Goal: Information Seeking & Learning: Learn about a topic

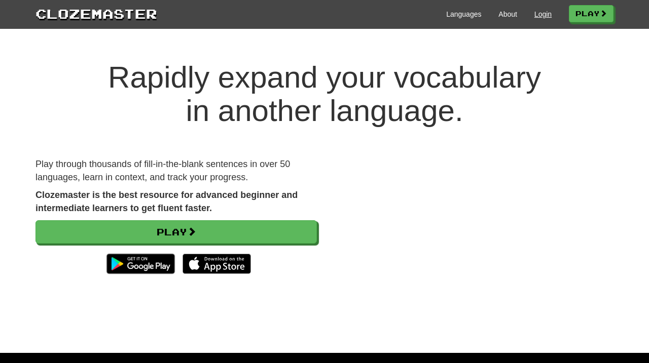
click at [536, 16] on link "Login" at bounding box center [542, 14] width 17 height 10
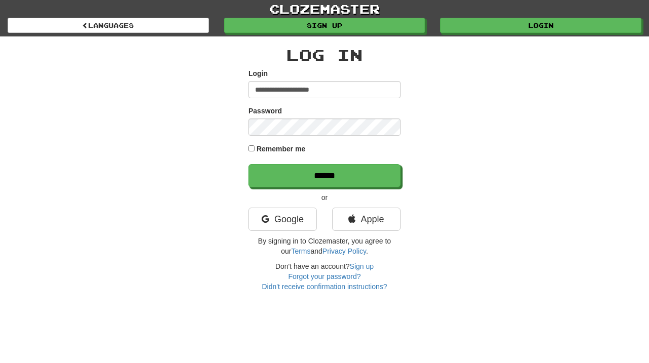
type input "**********"
click at [324, 175] on input "******" at bounding box center [324, 175] width 152 height 23
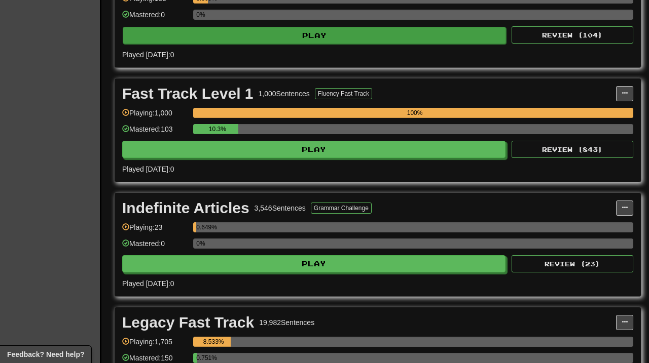
scroll to position [573, 0]
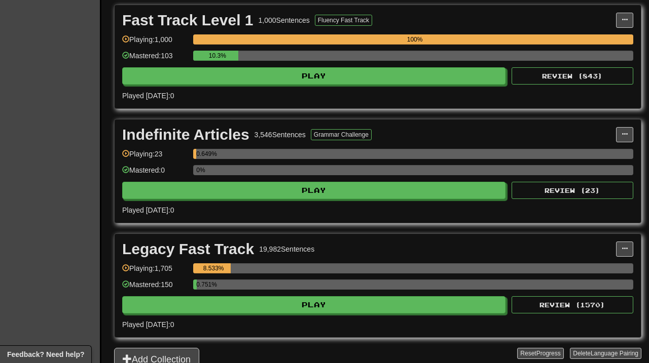
click at [312, 85] on div "Fast Track Level 1 1,000 Sentences Fluency Fast Track Manage Sentences Unpin fr…" at bounding box center [378, 56] width 526 height 103
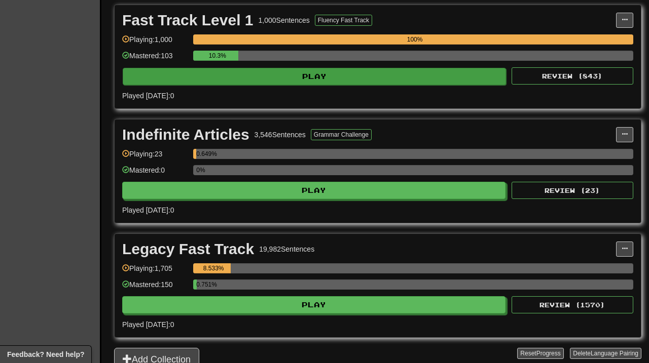
click at [302, 76] on button "Play" at bounding box center [314, 76] width 383 height 17
select select "**"
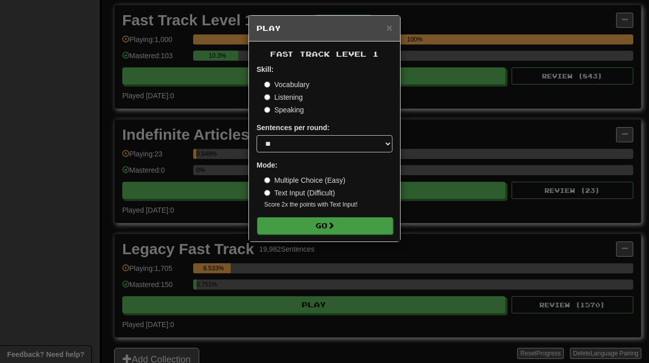
click at [322, 231] on button "Go" at bounding box center [325, 225] width 136 height 17
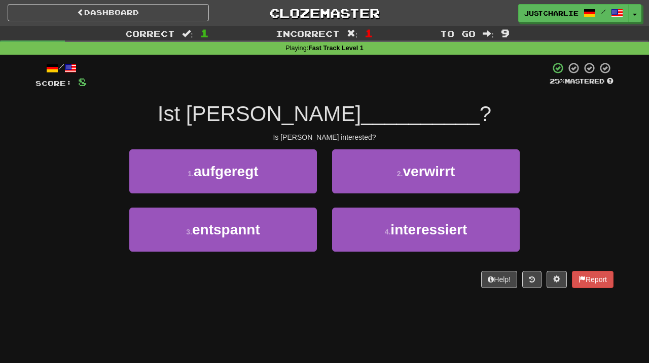
click at [271, 131] on div "/ Score: 8 25 % Mastered Ist [PERSON_NAME] __________ ? Is [PERSON_NAME] intere…" at bounding box center [324, 175] width 578 height 227
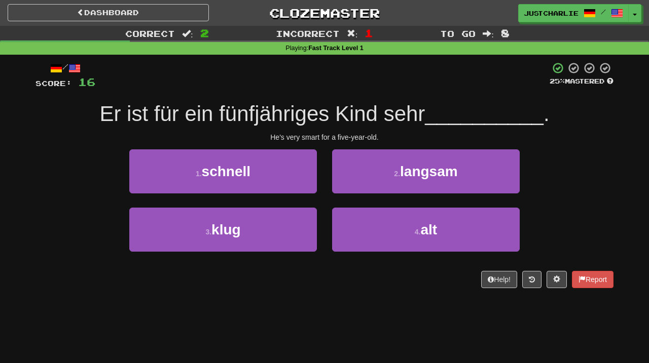
click at [248, 129] on div "/ Score: 16 25 % Mastered Er ist für ein fünfjähriges Kind sehr __________ . He…" at bounding box center [324, 175] width 578 height 227
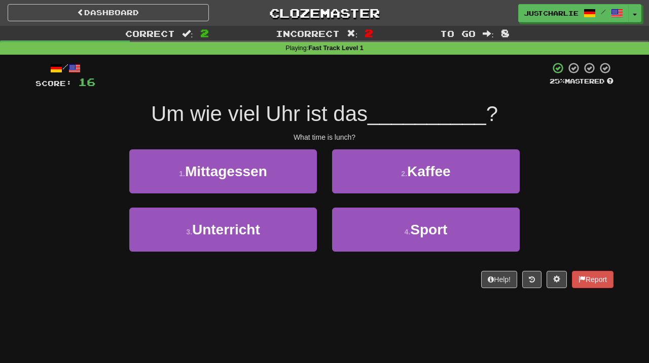
click at [243, 129] on div "/ Score: 16 25 % Mastered Um wie viel Uhr ist das __________ ? What time is lun…" at bounding box center [324, 175] width 578 height 227
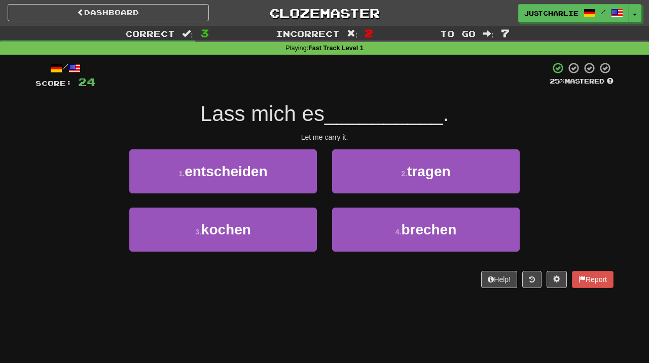
click at [252, 132] on div "Let me carry it." at bounding box center [324, 137] width 578 height 10
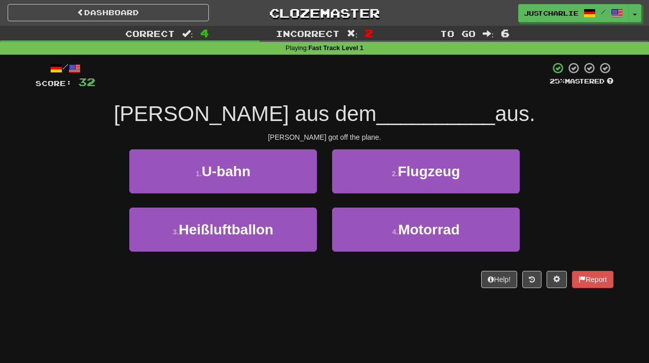
click at [257, 133] on div "Tom got off the plane." at bounding box center [324, 137] width 578 height 10
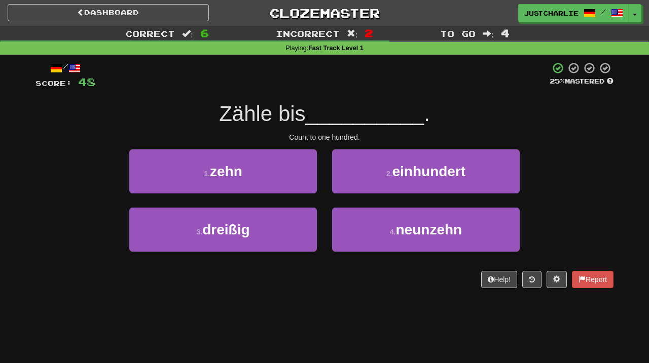
click at [262, 130] on div "/ Score: 48 25 % Mastered Zähle bis __________ . Count to one hundred. 1 . zehn…" at bounding box center [324, 175] width 578 height 227
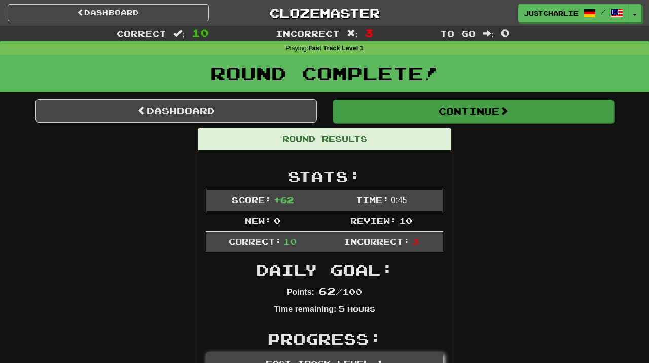
click at [376, 114] on button "Continue" at bounding box center [473, 111] width 281 height 23
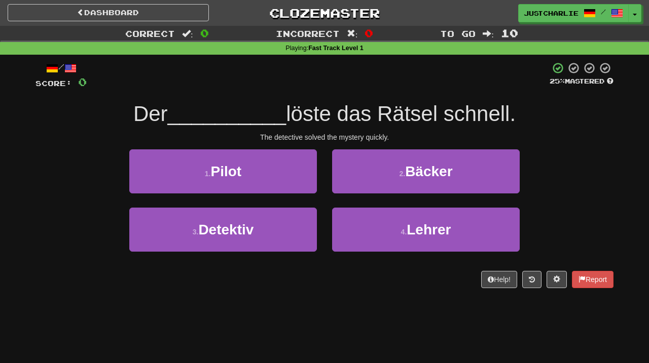
click at [244, 140] on div "The detective solved the mystery quickly." at bounding box center [324, 137] width 578 height 10
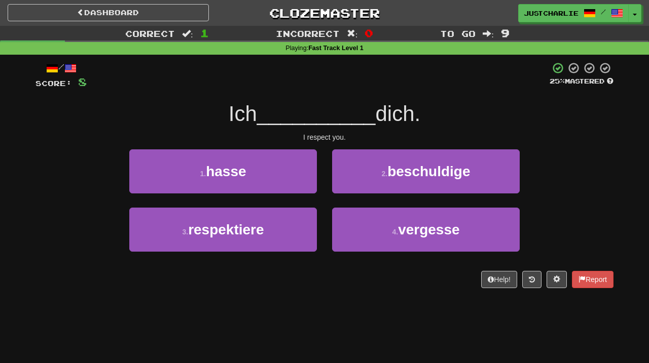
click at [250, 136] on div "I respect you." at bounding box center [324, 137] width 578 height 10
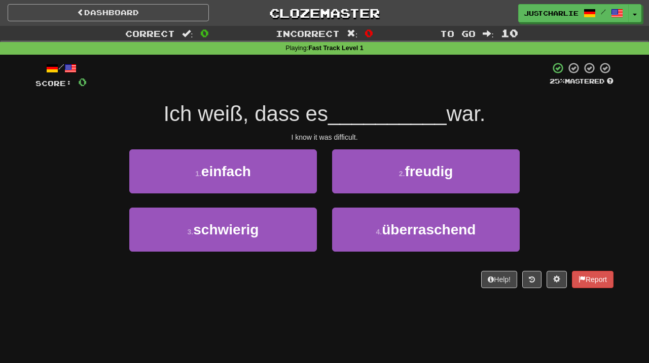
click at [133, 16] on link "Dashboard" at bounding box center [108, 12] width 201 height 17
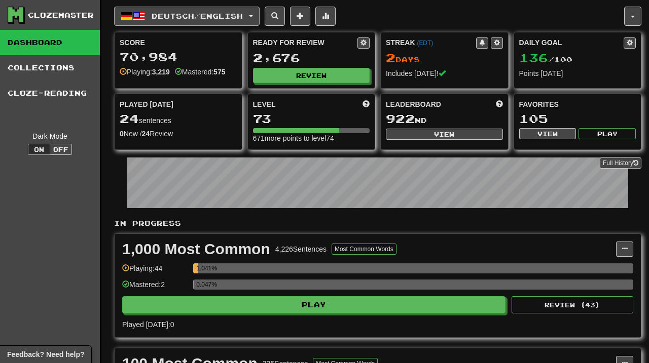
click at [258, 19] on button "Deutsch / English" at bounding box center [186, 16] width 145 height 19
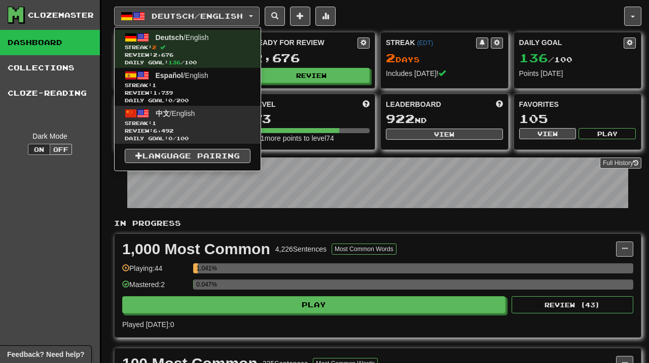
click at [210, 130] on span "Review: 6,492" at bounding box center [188, 131] width 126 height 8
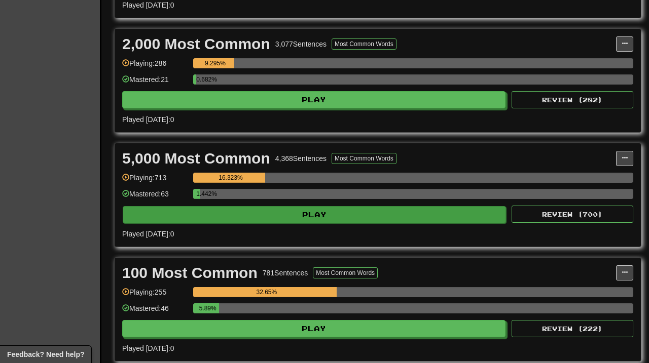
scroll to position [320, 0]
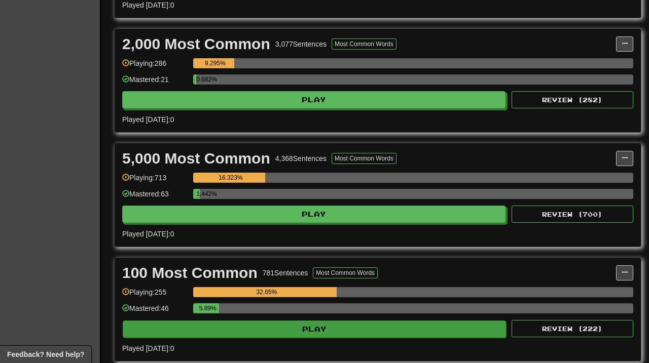
click at [344, 331] on button "Play" at bounding box center [314, 329] width 383 height 17
select select "**"
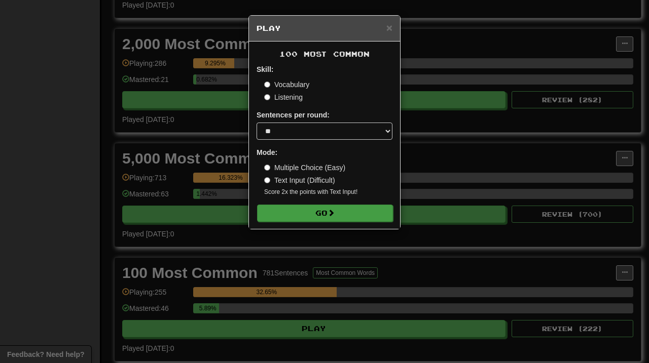
click at [357, 205] on button "Go" at bounding box center [325, 213] width 136 height 17
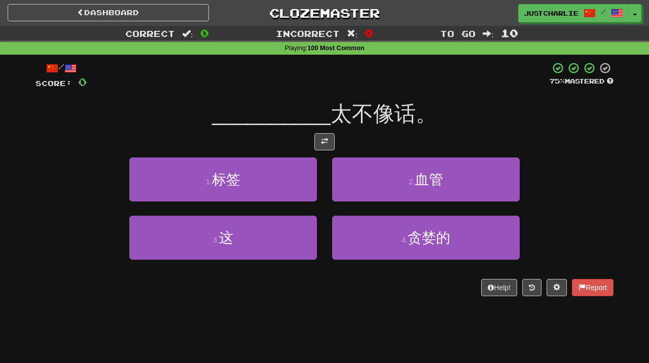
click at [489, 120] on div "__________ 太不像话。" at bounding box center [324, 114] width 578 height 28
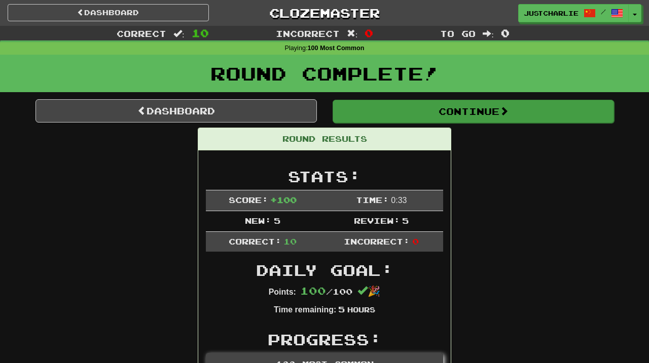
click at [438, 117] on button "Continue" at bounding box center [473, 111] width 281 height 23
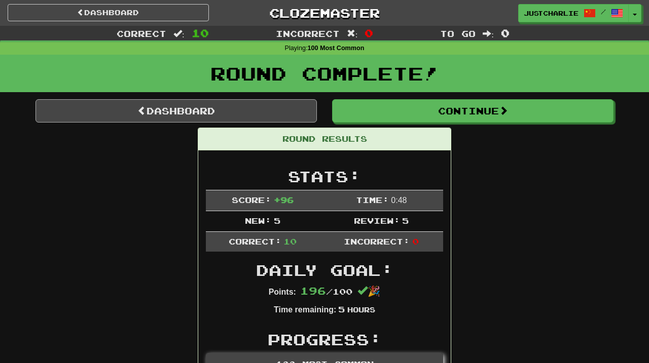
click at [292, 114] on link "Dashboard" at bounding box center [175, 110] width 281 height 23
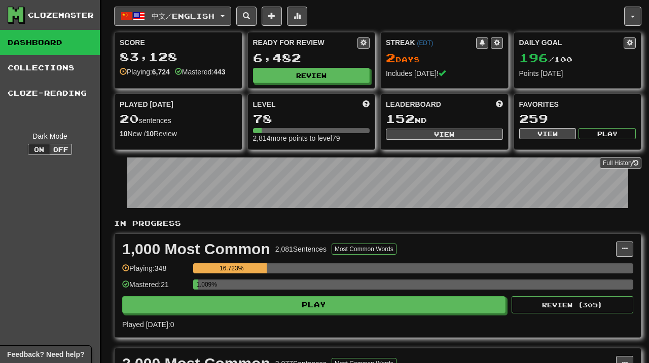
click at [231, 19] on button "中文 / English" at bounding box center [172, 16] width 117 height 19
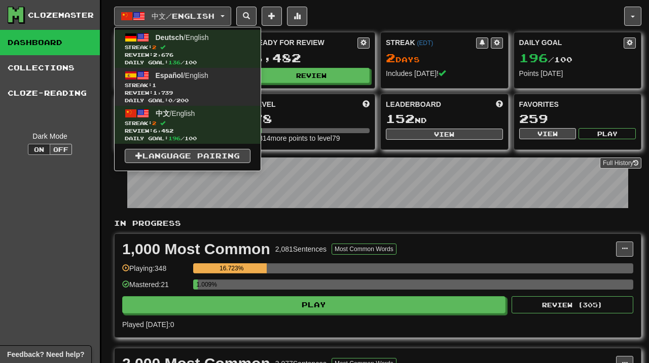
click at [215, 72] on link "Español / English Streak: 1 Review: 1,739 Daily Goal: 0 / 200" at bounding box center [188, 87] width 146 height 38
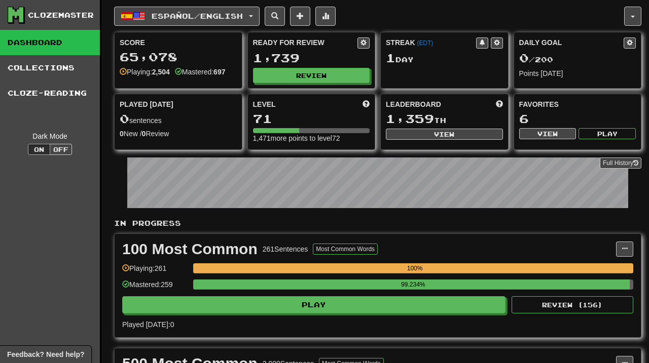
click at [399, 228] on p "In Progress" at bounding box center [377, 223] width 527 height 10
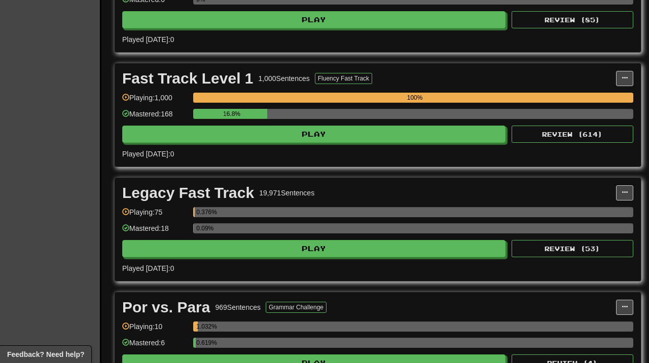
scroll to position [622, 0]
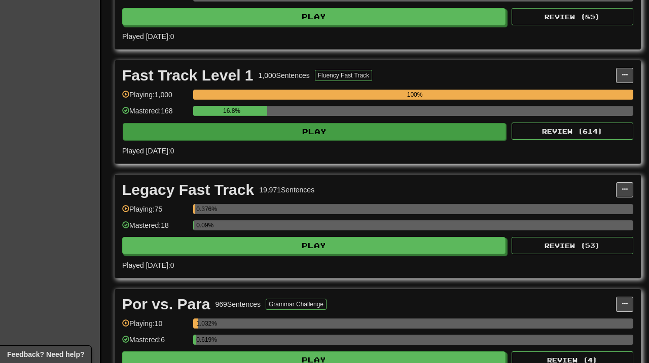
click at [411, 128] on button "Play" at bounding box center [314, 131] width 383 height 17
select select "**"
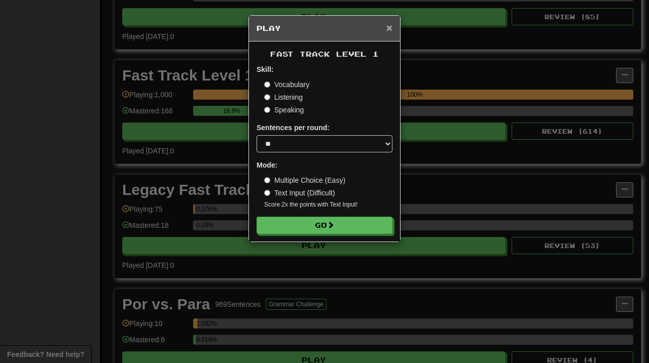
click at [391, 29] on span "×" at bounding box center [389, 28] width 6 height 12
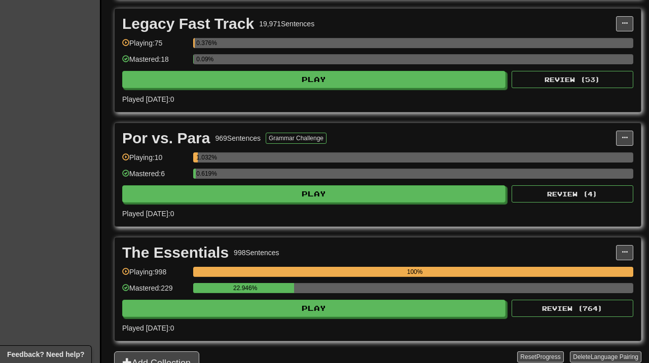
scroll to position [841, 0]
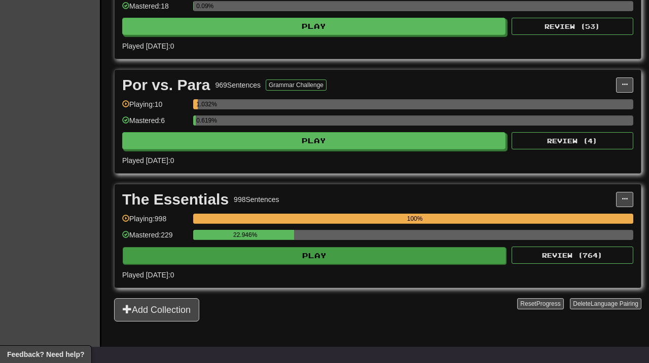
click at [355, 254] on button "Play" at bounding box center [314, 255] width 383 height 17
select select "**"
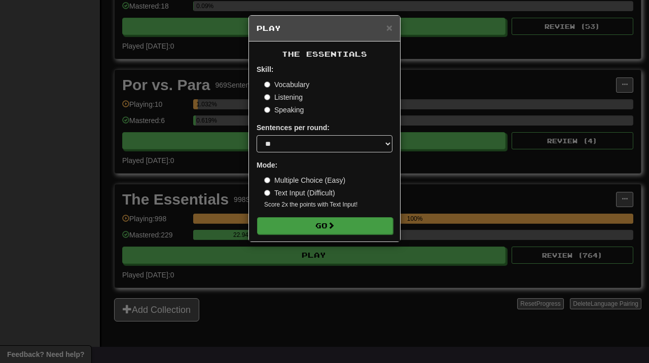
click at [353, 221] on button "Go" at bounding box center [325, 225] width 136 height 17
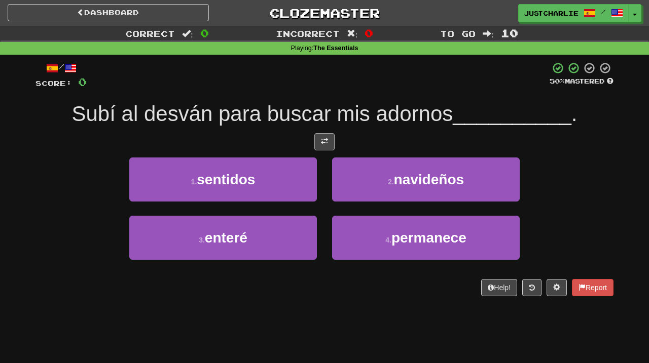
click at [325, 134] on button at bounding box center [324, 141] width 20 height 17
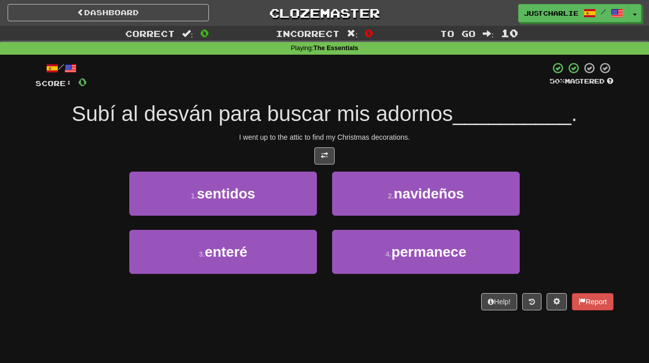
click at [286, 145] on div "/ Score: 0 50 % Mastered Subí al desván para buscar mis adornos __________ . I …" at bounding box center [324, 186] width 578 height 249
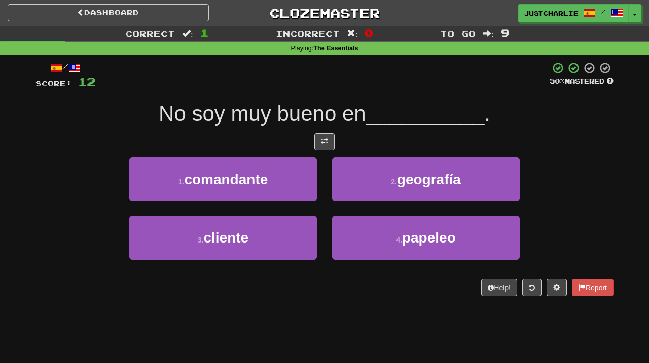
click at [333, 152] on div "/ Score: 12 50 % Mastered No soy muy bueno en __________ . 1 . comandante 2 . g…" at bounding box center [324, 179] width 578 height 235
click at [326, 147] on button at bounding box center [324, 141] width 20 height 17
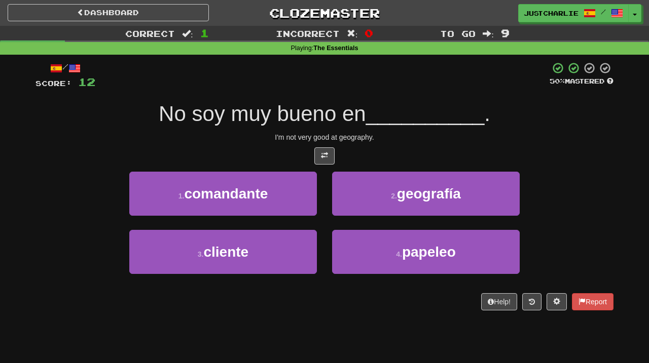
click at [292, 162] on div at bounding box center [324, 156] width 578 height 17
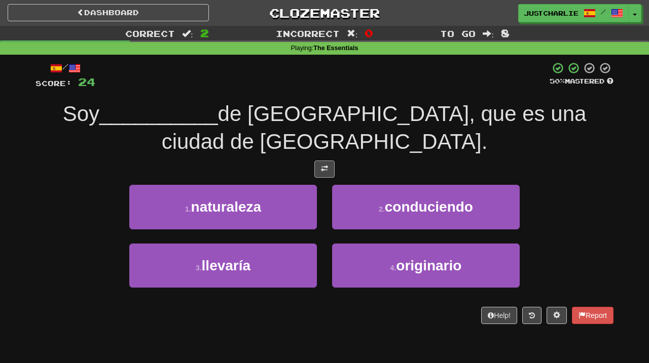
click at [322, 161] on button at bounding box center [324, 169] width 20 height 17
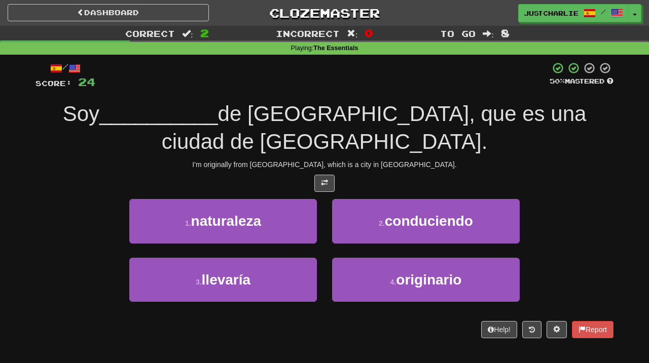
click at [289, 181] on div at bounding box center [324, 183] width 578 height 17
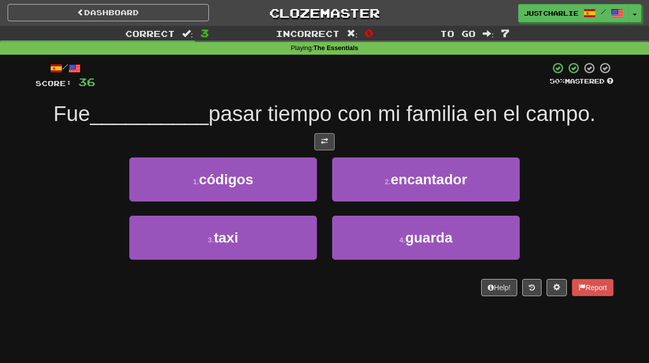
click at [327, 139] on span at bounding box center [324, 141] width 7 height 7
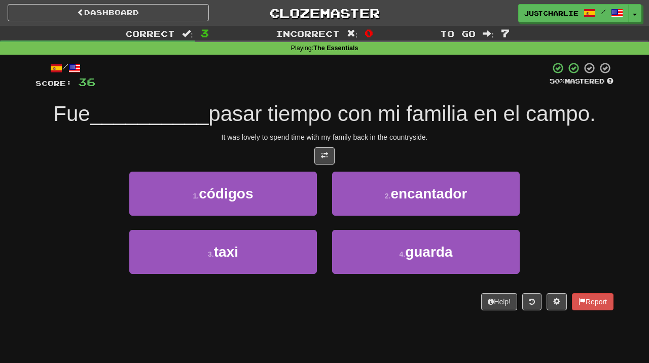
click at [299, 153] on div at bounding box center [324, 156] width 578 height 17
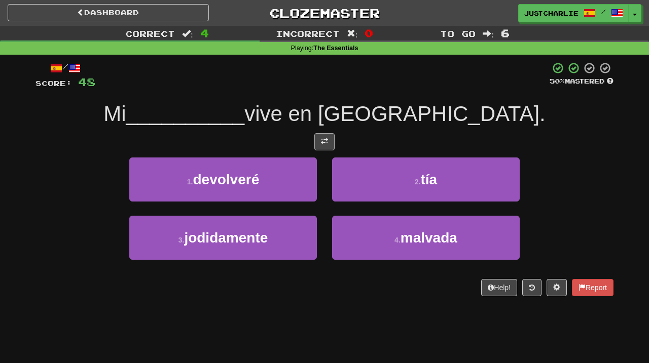
click at [322, 146] on button at bounding box center [324, 141] width 20 height 17
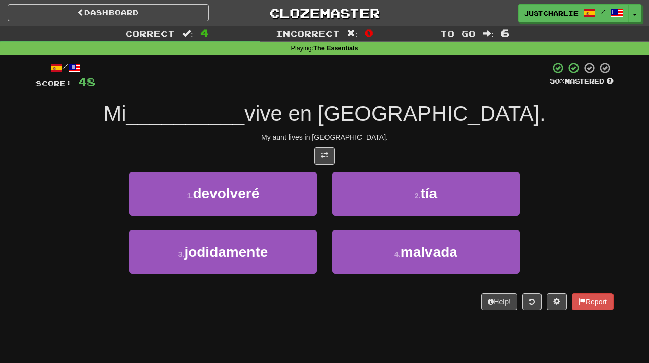
click at [299, 153] on div at bounding box center [324, 156] width 578 height 17
click at [295, 149] on div at bounding box center [324, 156] width 578 height 17
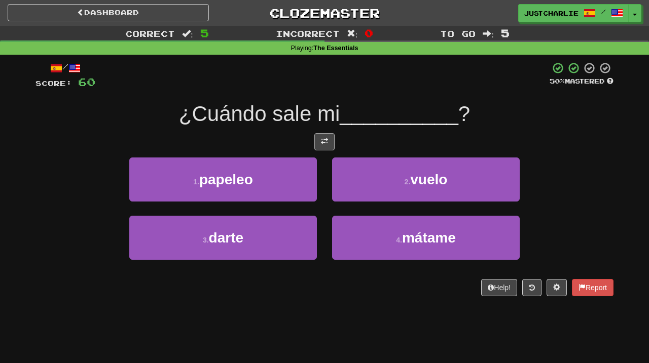
click at [322, 139] on span at bounding box center [324, 141] width 7 height 7
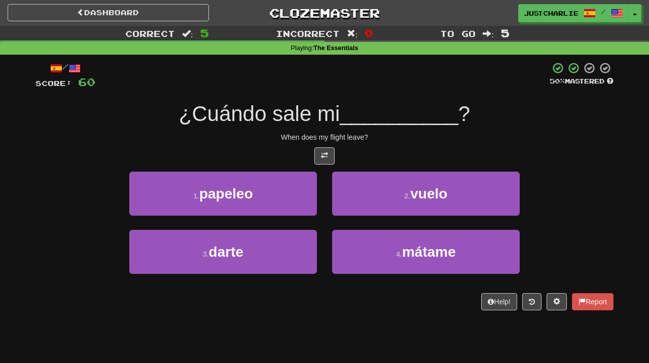
click at [302, 149] on div at bounding box center [324, 156] width 578 height 17
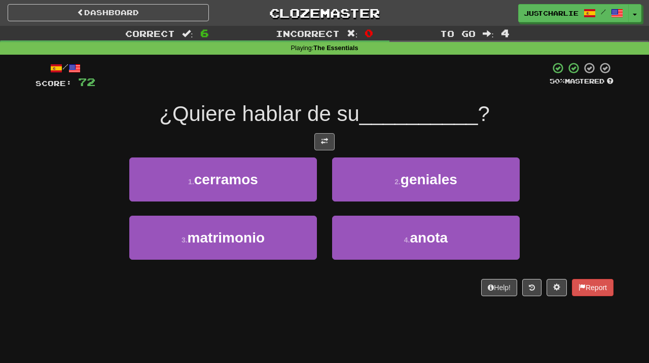
click at [326, 148] on button at bounding box center [324, 141] width 20 height 17
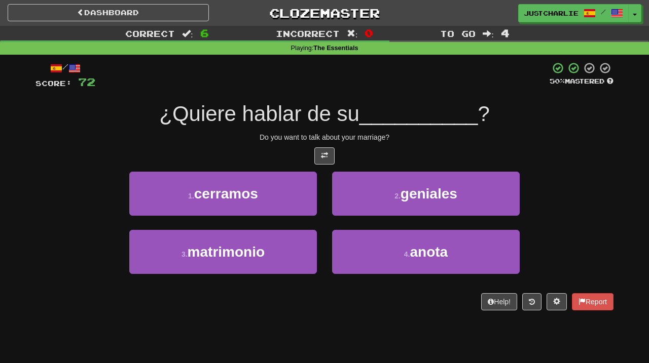
click at [289, 148] on div at bounding box center [324, 156] width 578 height 17
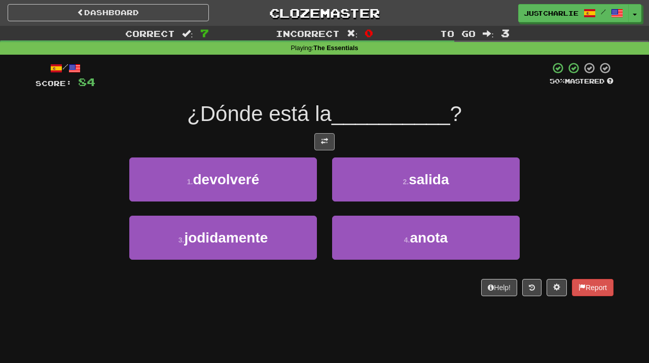
click at [323, 141] on span at bounding box center [324, 141] width 7 height 7
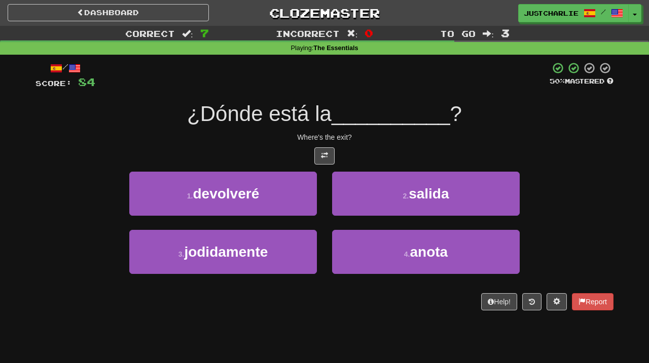
click at [302, 150] on div at bounding box center [324, 156] width 578 height 17
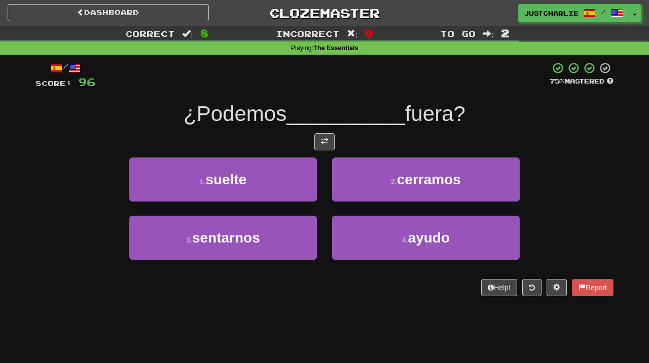
click at [335, 137] on div at bounding box center [324, 141] width 578 height 17
click at [330, 133] on button at bounding box center [324, 141] width 20 height 17
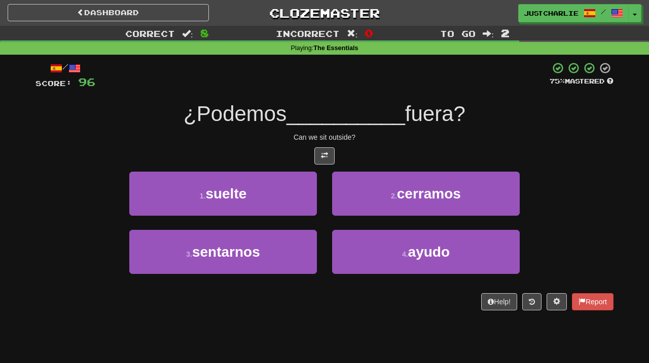
click at [297, 137] on div "Can we sit outside?" at bounding box center [324, 137] width 578 height 10
click at [288, 148] on div at bounding box center [324, 156] width 578 height 17
click at [283, 145] on div "/ Score: 96 75 % Mastered ¿Podemos __________ fuera? Can we sit outside? 1 . su…" at bounding box center [324, 186] width 578 height 249
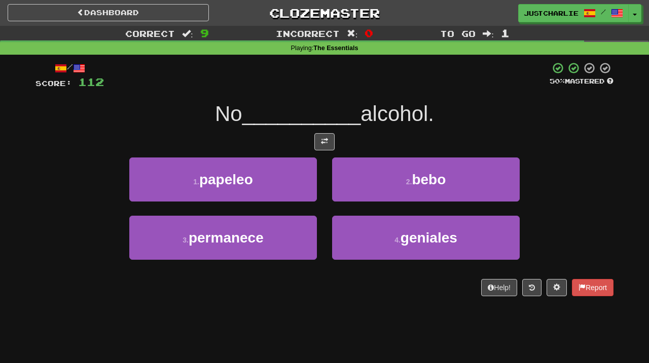
click at [343, 131] on div "/ Score: 112 50 % Mastered No __________ alcohol. 1 . papeleo 2 . bebo 3 . perm…" at bounding box center [324, 179] width 578 height 235
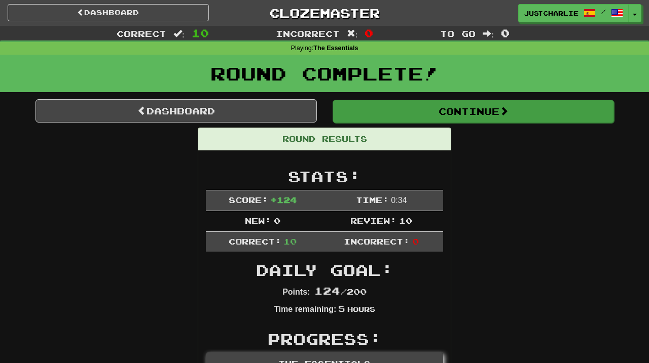
click at [384, 111] on button "Continue" at bounding box center [473, 111] width 281 height 23
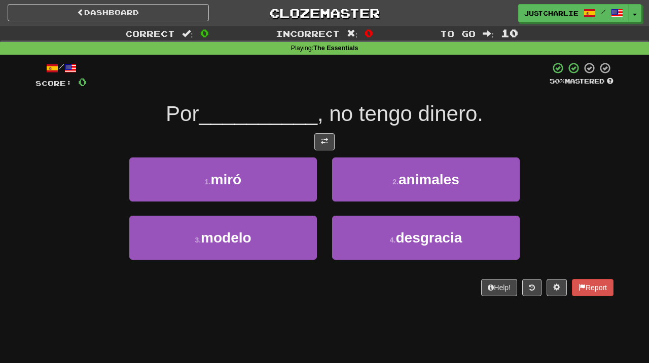
click at [282, 145] on div at bounding box center [324, 141] width 578 height 17
click at [325, 148] on button at bounding box center [324, 141] width 20 height 17
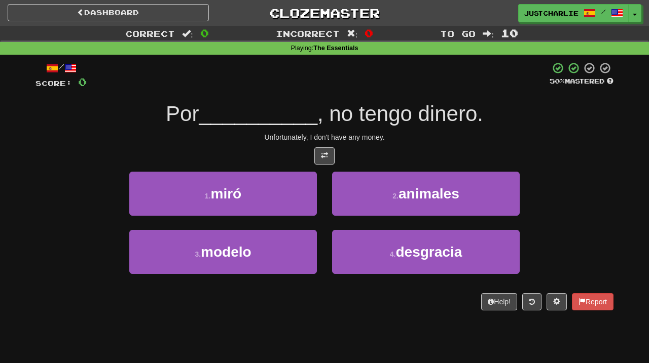
click at [288, 154] on div at bounding box center [324, 156] width 578 height 17
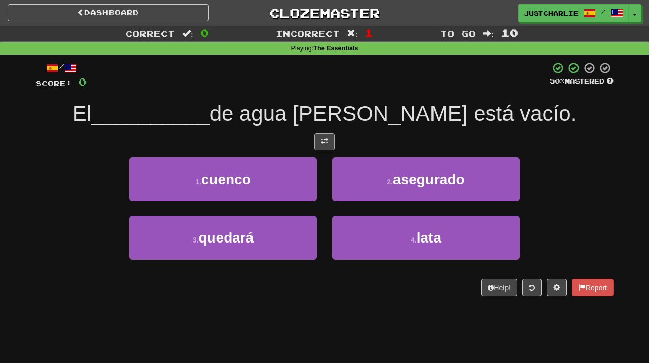
click at [319, 148] on button at bounding box center [324, 141] width 20 height 17
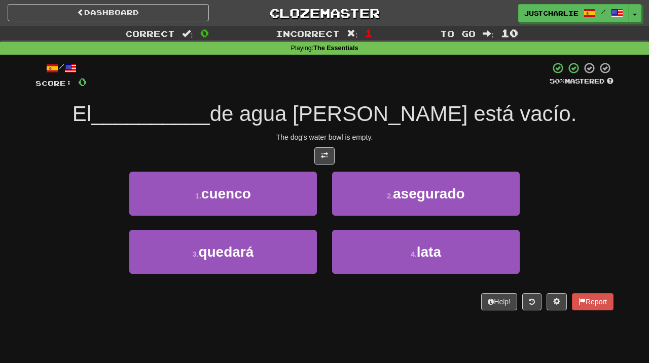
click at [297, 152] on div at bounding box center [324, 156] width 578 height 17
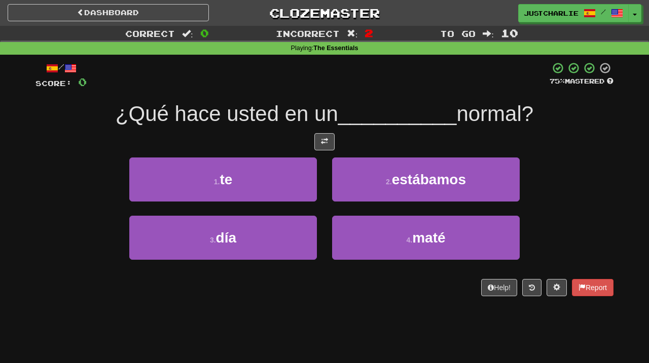
click at [322, 150] on div "/ Score: 0 75 % Mastered ¿Qué hace usted en un __________ normal? 1 . te 2 . es…" at bounding box center [324, 179] width 578 height 235
click at [322, 145] on button at bounding box center [324, 141] width 20 height 17
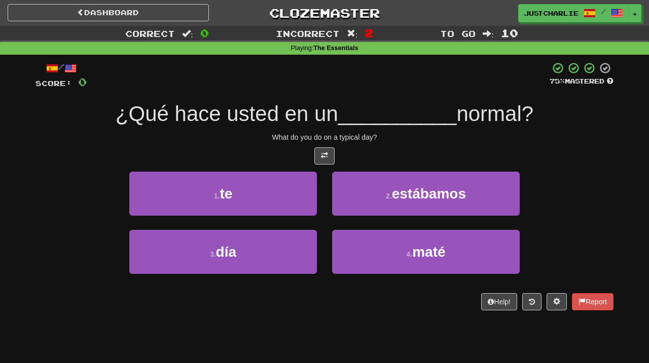
click at [307, 148] on div at bounding box center [324, 156] width 578 height 17
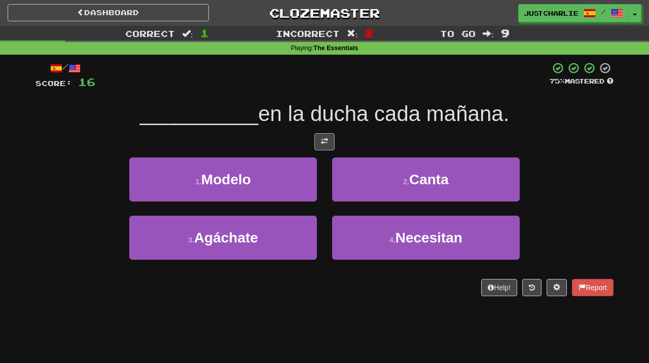
click at [321, 145] on button at bounding box center [324, 141] width 20 height 17
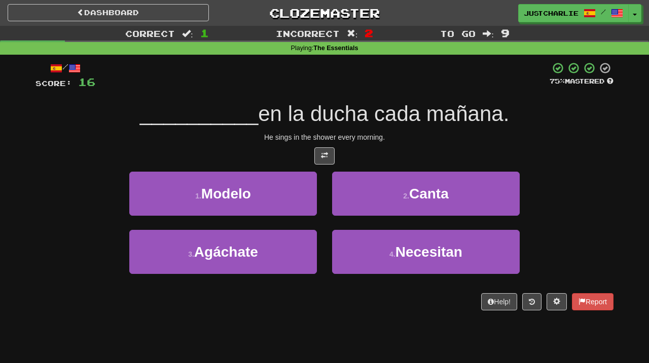
click at [292, 156] on div at bounding box center [324, 156] width 578 height 17
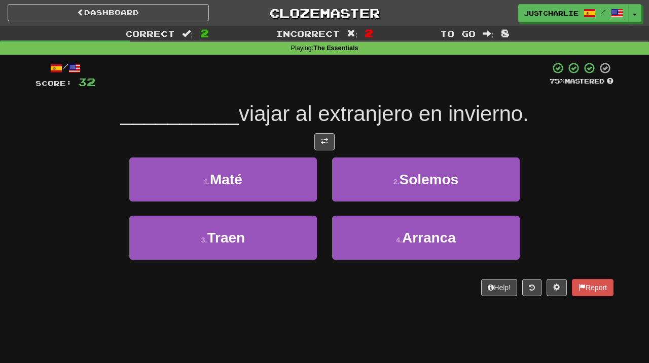
click at [311, 151] on div "/ Score: 32 75 % Mastered __________ viajar al extranjero en invierno. 1 . Maté…" at bounding box center [324, 179] width 578 height 235
click at [329, 141] on button at bounding box center [324, 141] width 20 height 17
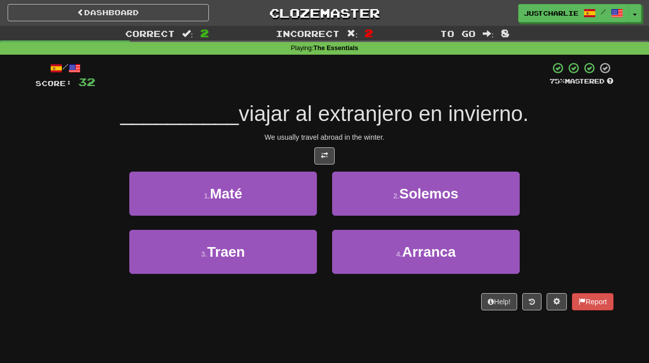
click at [285, 161] on div at bounding box center [324, 156] width 578 height 17
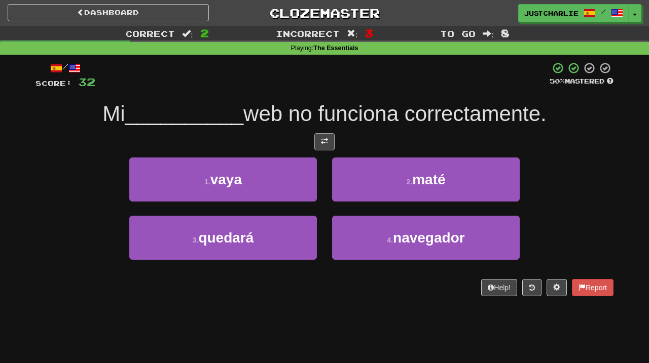
click at [324, 138] on span at bounding box center [324, 141] width 7 height 7
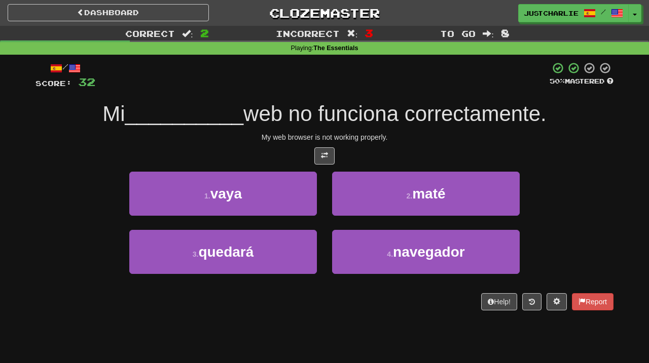
click at [297, 153] on div at bounding box center [324, 156] width 578 height 17
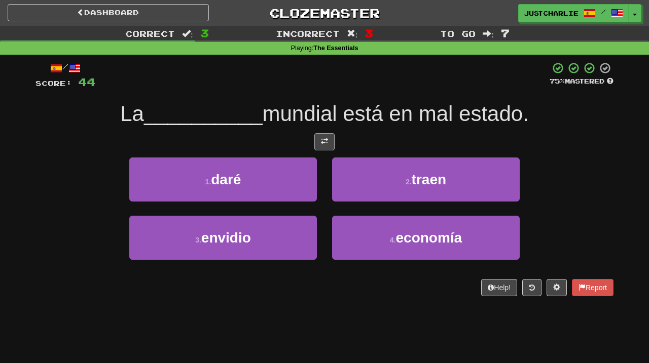
click at [322, 144] on button at bounding box center [324, 141] width 20 height 17
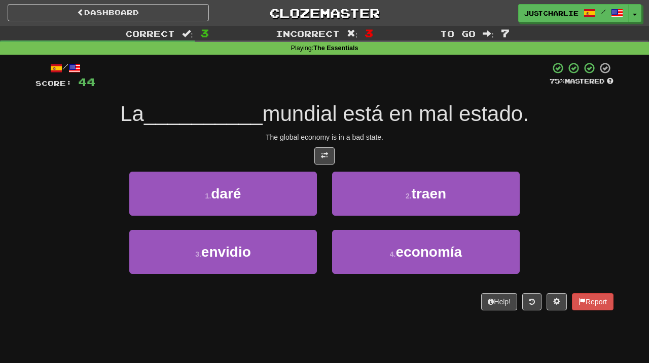
click at [303, 150] on div at bounding box center [324, 156] width 578 height 17
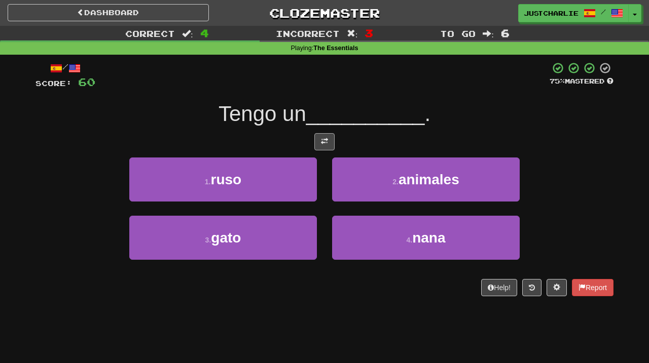
click at [328, 139] on button at bounding box center [324, 141] width 20 height 17
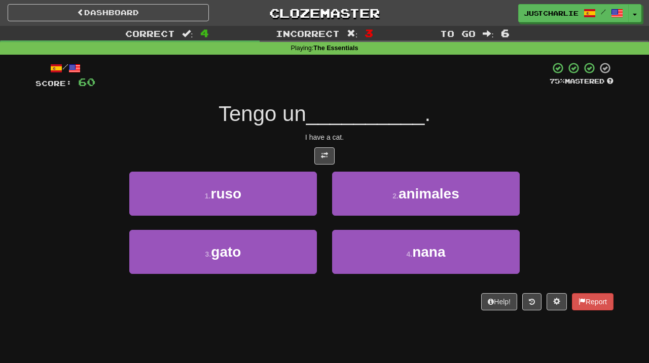
click at [304, 150] on div at bounding box center [324, 156] width 578 height 17
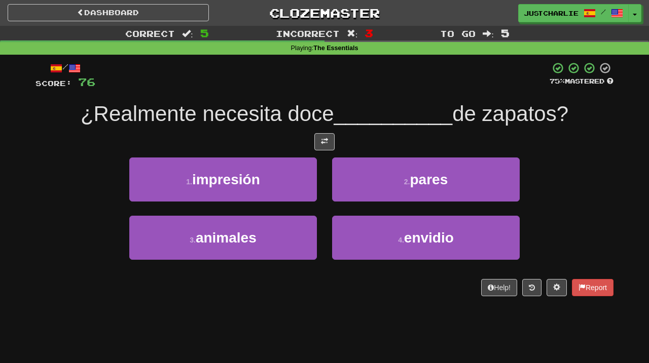
click at [351, 134] on div at bounding box center [324, 141] width 578 height 17
click at [323, 141] on span at bounding box center [324, 141] width 7 height 7
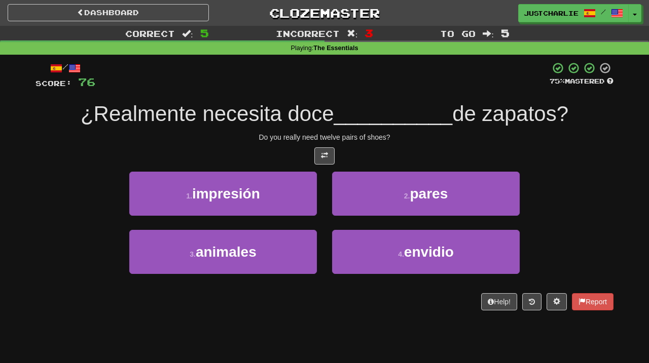
click at [286, 153] on div at bounding box center [324, 156] width 578 height 17
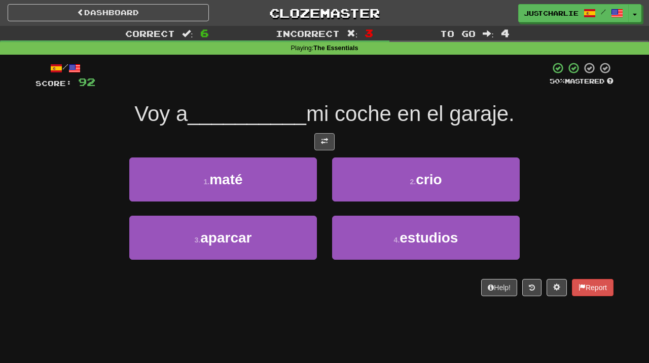
click at [318, 139] on button at bounding box center [324, 141] width 20 height 17
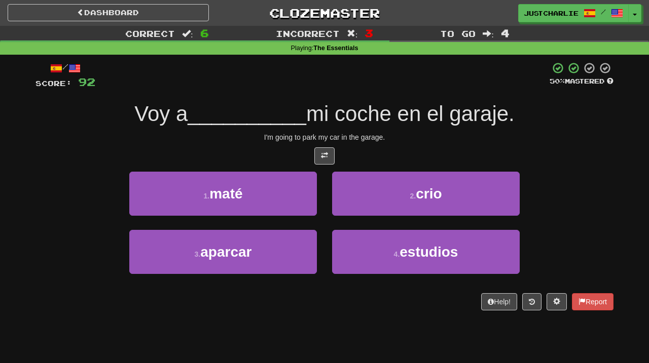
click at [302, 148] on div at bounding box center [324, 156] width 578 height 17
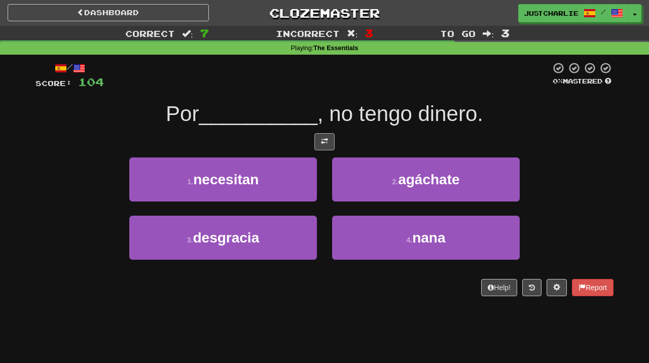
click at [328, 139] on button at bounding box center [324, 141] width 20 height 17
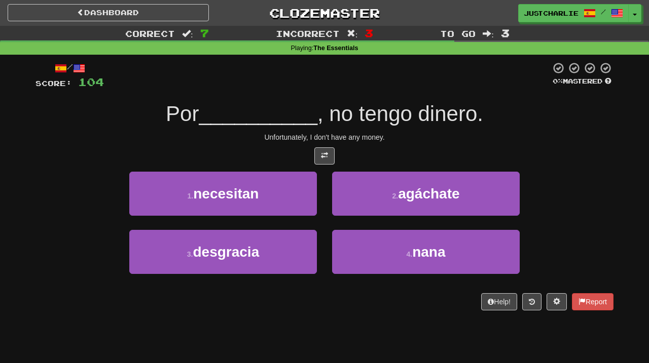
click at [293, 152] on div at bounding box center [324, 156] width 578 height 17
click at [290, 150] on div at bounding box center [324, 156] width 578 height 17
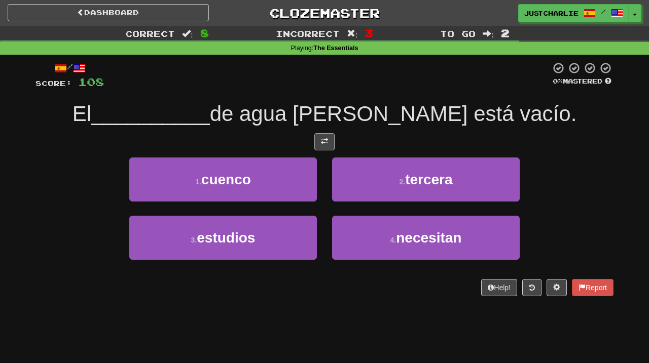
click at [328, 142] on button at bounding box center [324, 141] width 20 height 17
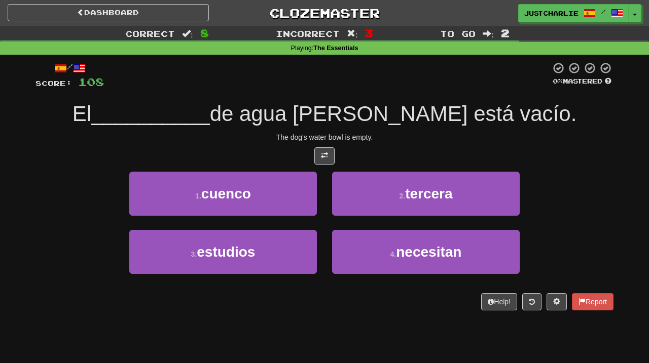
click at [304, 153] on div at bounding box center [324, 156] width 578 height 17
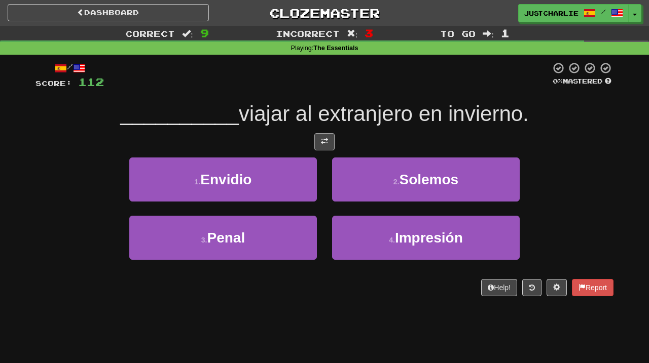
click at [323, 145] on button at bounding box center [324, 141] width 20 height 17
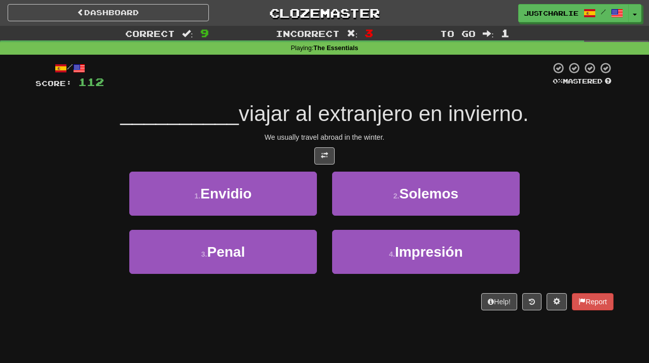
click at [284, 158] on div at bounding box center [324, 156] width 578 height 17
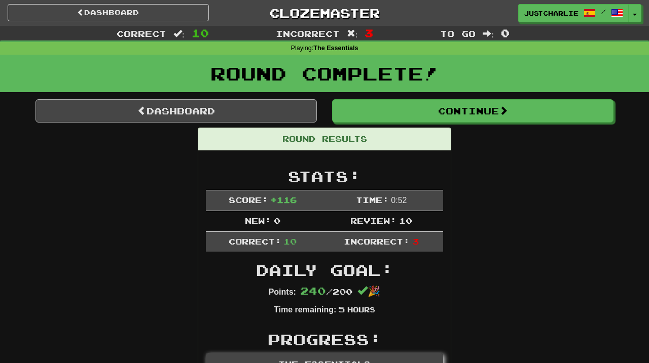
click at [253, 112] on link "Dashboard" at bounding box center [175, 110] width 281 height 23
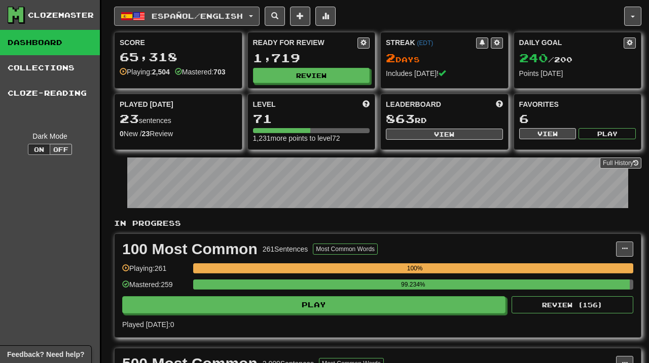
click at [256, 23] on button "Español / English" at bounding box center [186, 16] width 145 height 19
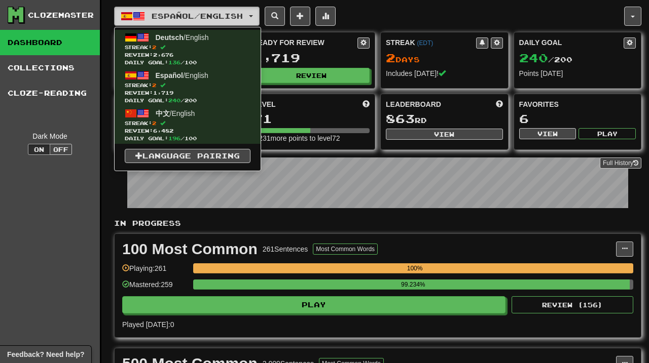
click at [256, 21] on button "Español / English" at bounding box center [186, 16] width 145 height 19
